Goal: Unclear

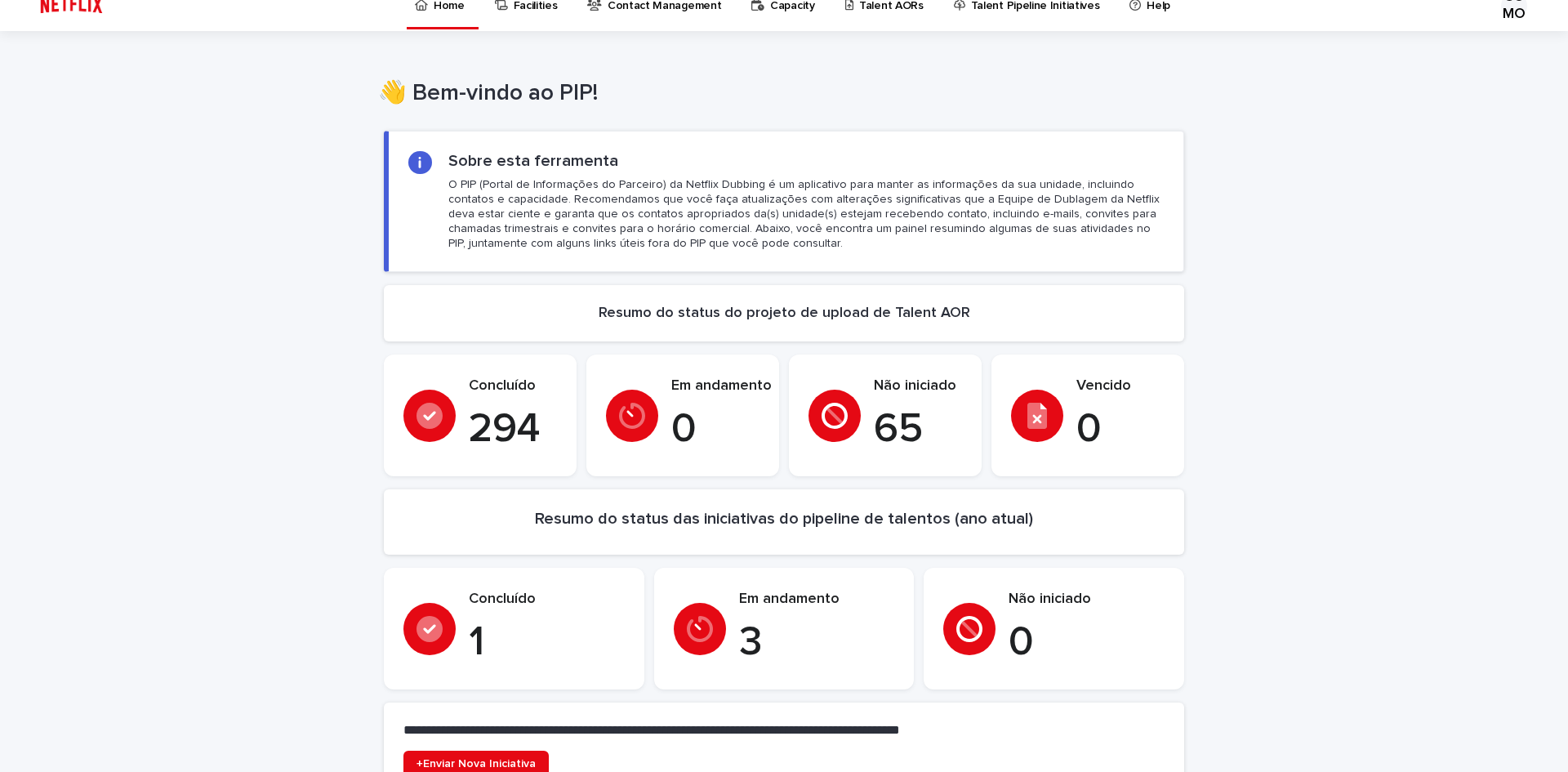
scroll to position [6, 0]
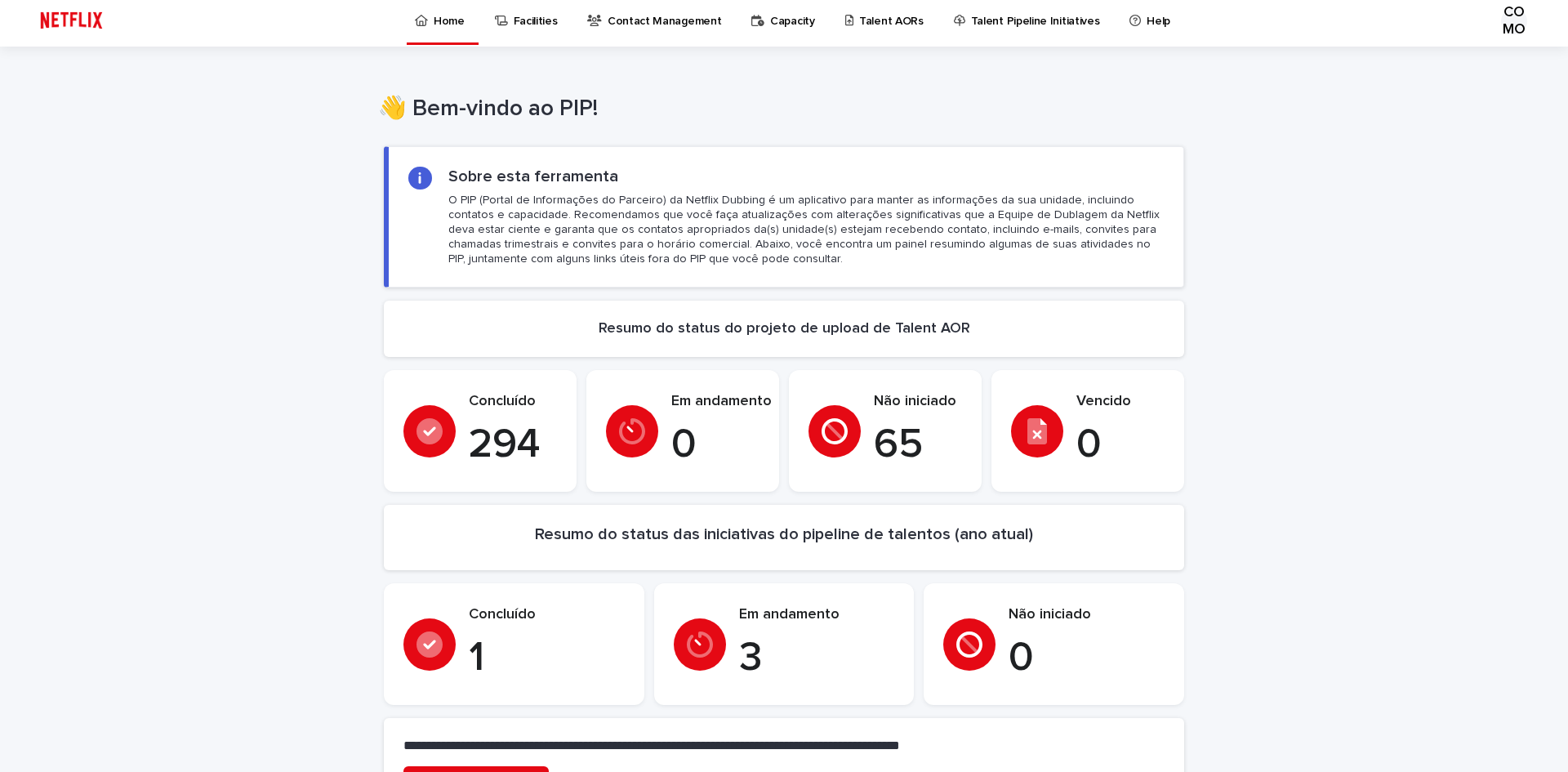
drag, startPoint x: 772, startPoint y: 620, endPoint x: 737, endPoint y: 613, distance: 35.7
drag, startPoint x: 737, startPoint y: 613, endPoint x: 749, endPoint y: 618, distance: 13.0
click at [749, 618] on font "Em andamento" at bounding box center [789, 614] width 100 height 15
click at [744, 657] on font "3" at bounding box center [750, 658] width 23 height 41
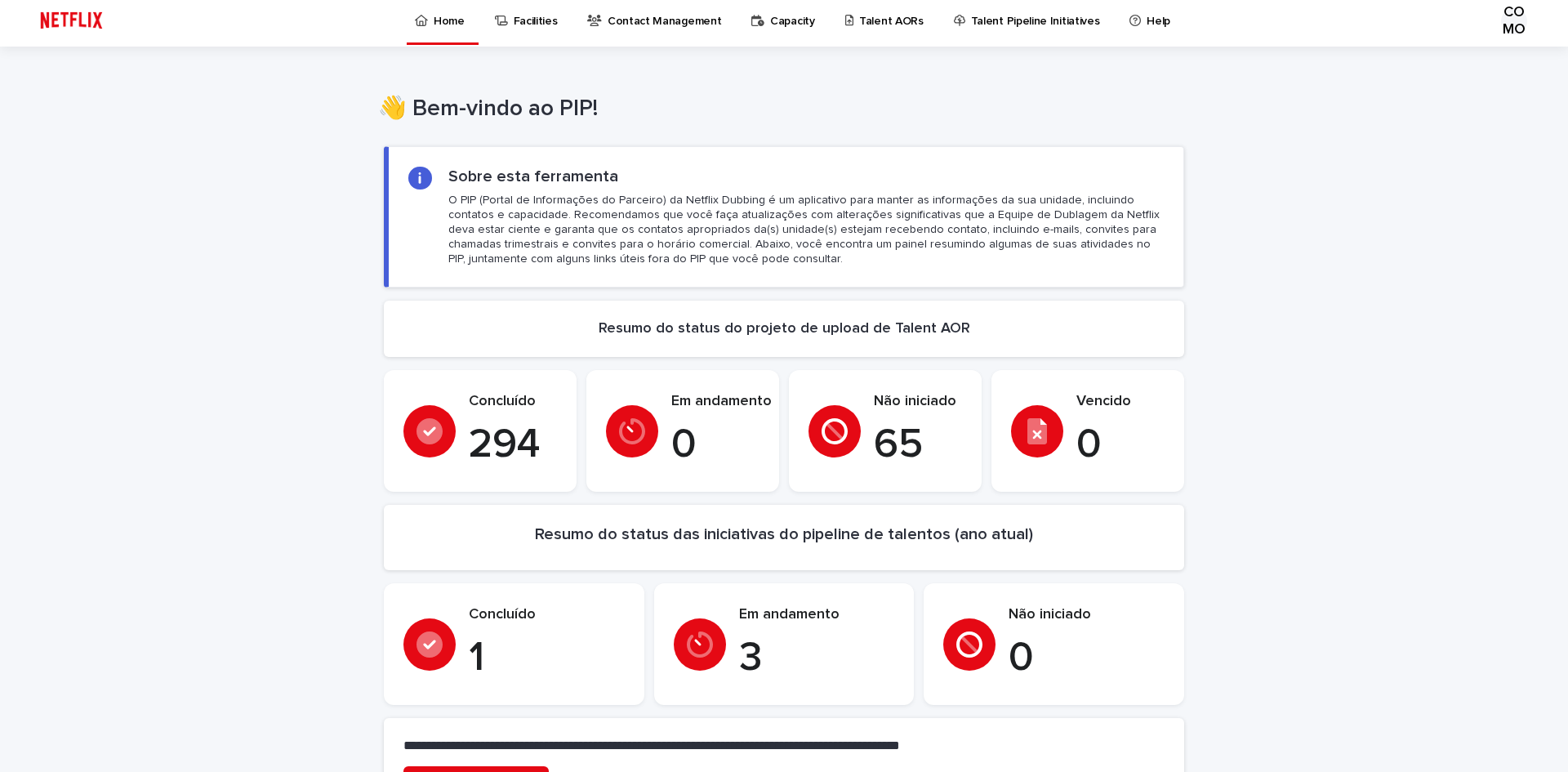
drag, startPoint x: 790, startPoint y: 608, endPoint x: 1347, endPoint y: 639, distance: 557.9
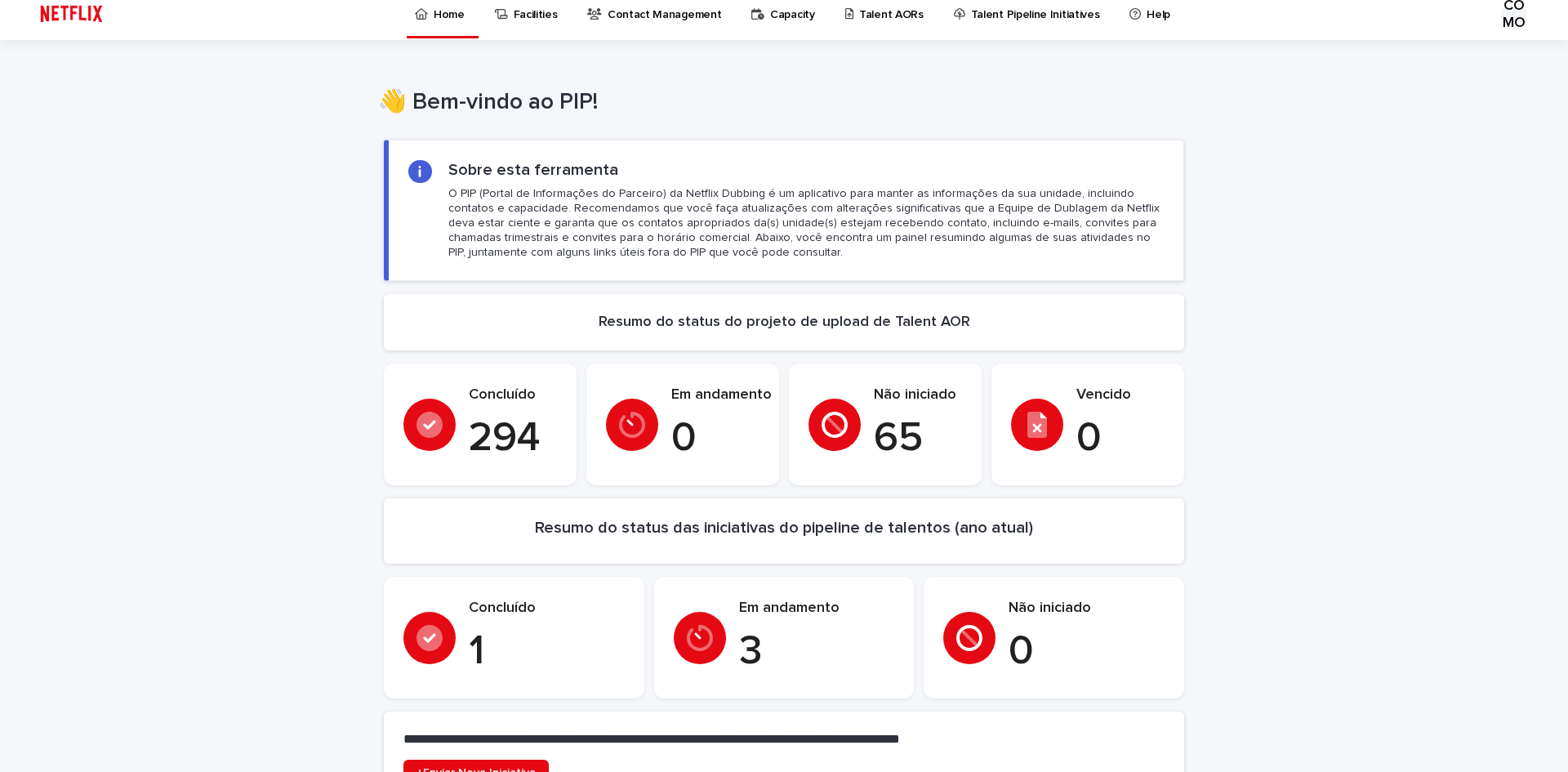
scroll to position [0, 0]
